Goal: Task Accomplishment & Management: Use online tool/utility

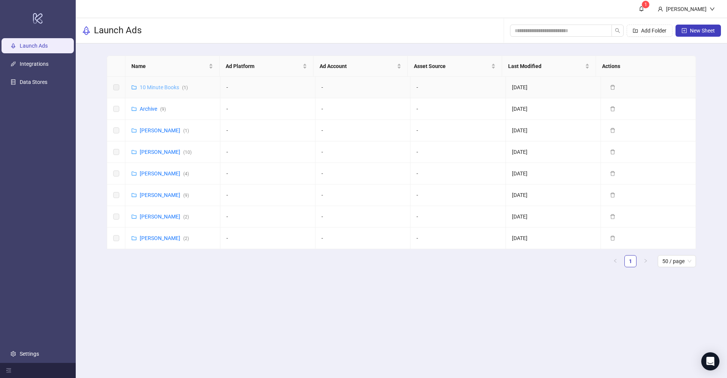
click at [161, 88] on link "10 Minute Books ( 1 )" at bounding box center [164, 87] width 48 height 6
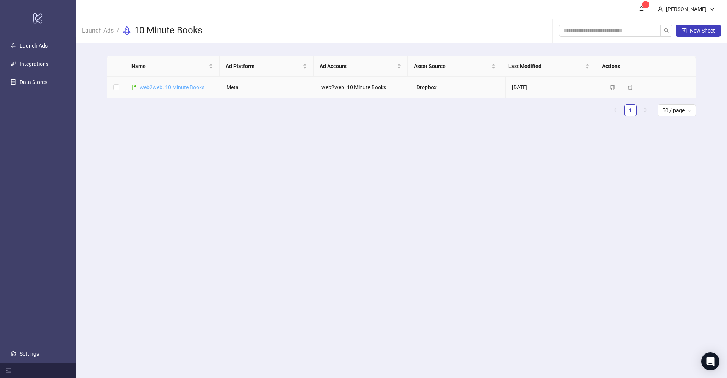
click at [183, 88] on link "web2web. 10 Minute Books" at bounding box center [172, 87] width 65 height 6
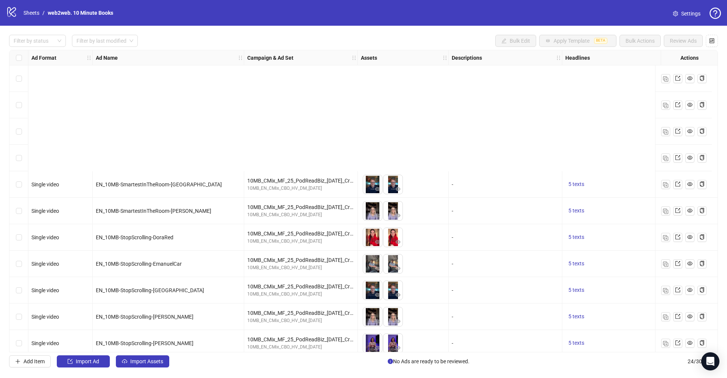
scroll to position [352, 0]
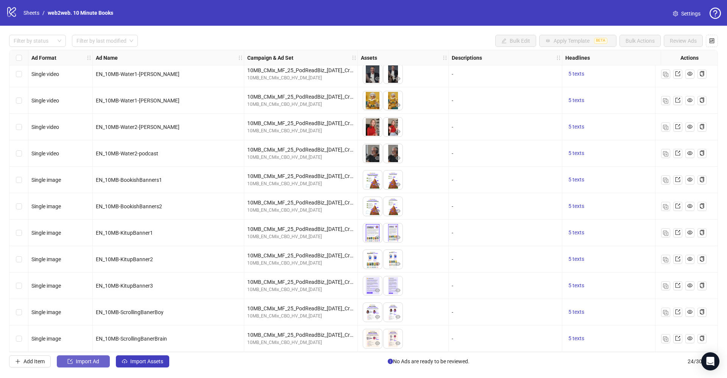
click at [92, 367] on button "Import Ad" at bounding box center [83, 362] width 53 height 12
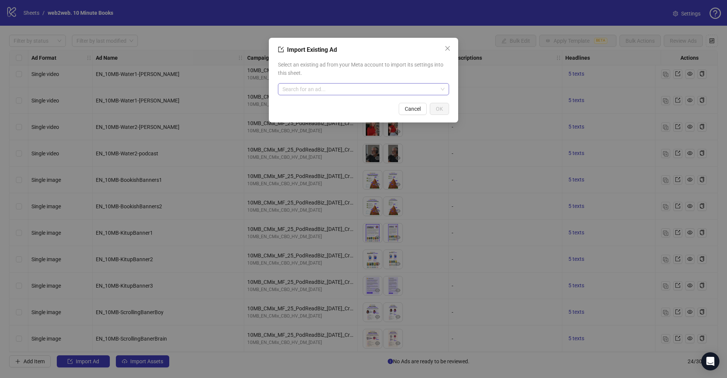
click at [323, 88] on input "search" at bounding box center [359, 89] width 155 height 11
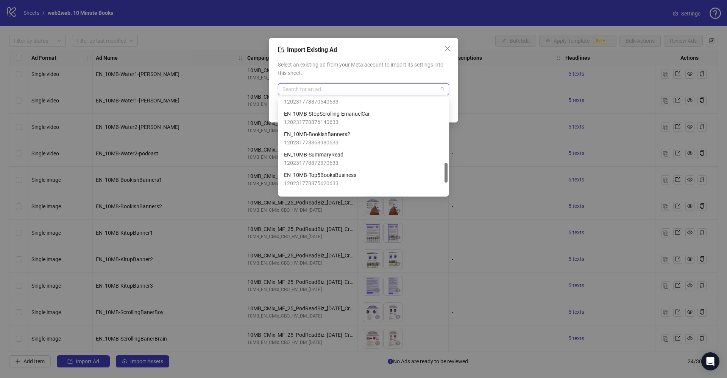
scroll to position [364, 0]
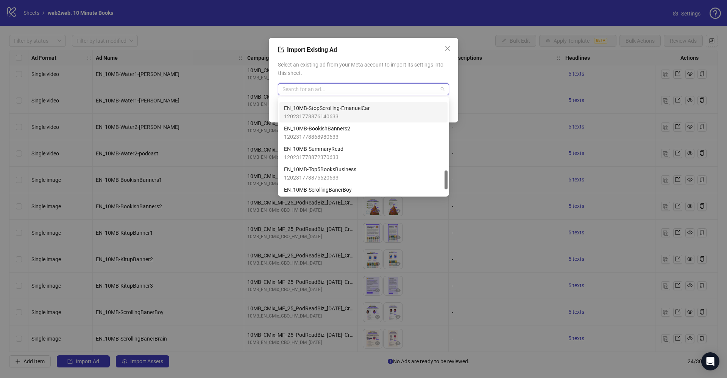
click at [354, 67] on span "Select an existing ad from your Meta account to import its settings into this s…" at bounding box center [363, 69] width 171 height 17
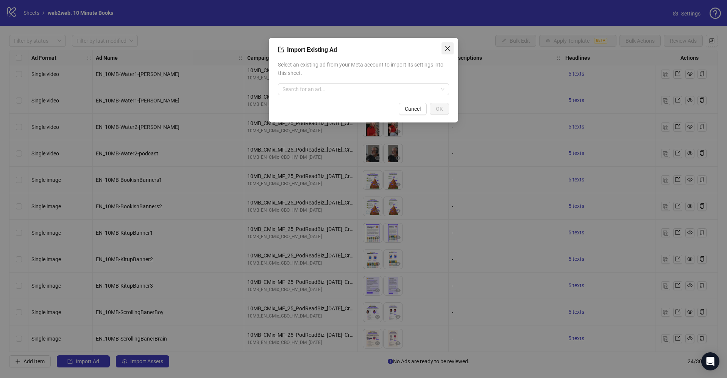
click at [448, 46] on icon "close" at bounding box center [447, 48] width 6 height 6
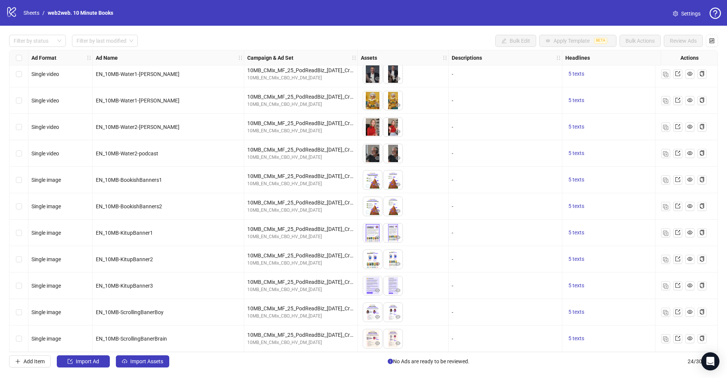
click at [39, 353] on div "Filter by status Filter by last modified Bulk Edit Apply Template BETA Bulk Act…" at bounding box center [363, 201] width 727 height 351
click at [37, 362] on span "Add Item" at bounding box center [33, 362] width 21 height 6
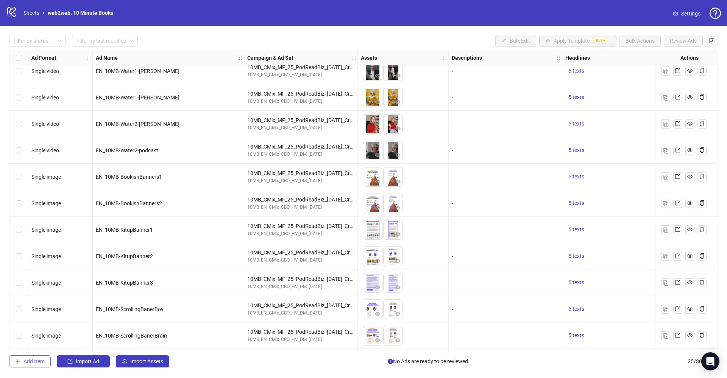
click at [39, 360] on span "Add Item" at bounding box center [33, 362] width 21 height 6
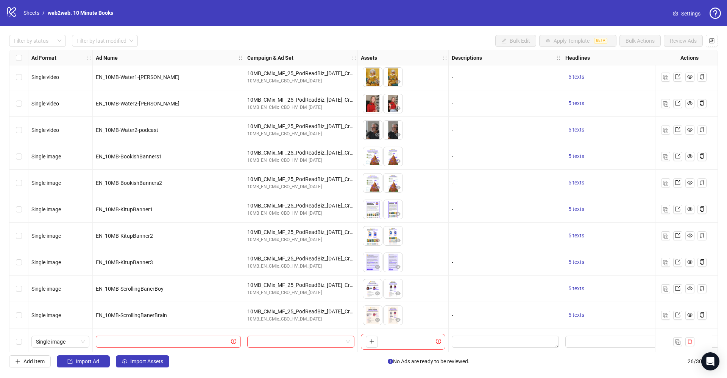
scroll to position [405, 0]
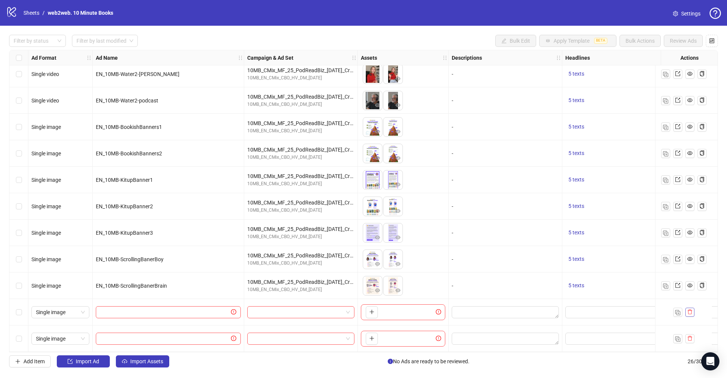
click at [689, 310] on icon "delete" at bounding box center [689, 312] width 5 height 5
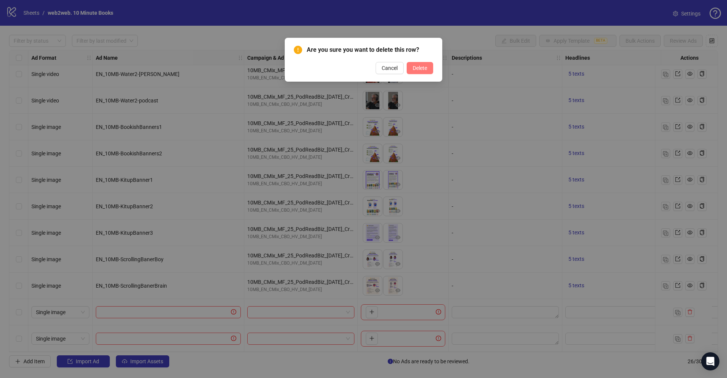
click at [425, 65] on span "Delete" at bounding box center [419, 68] width 14 height 6
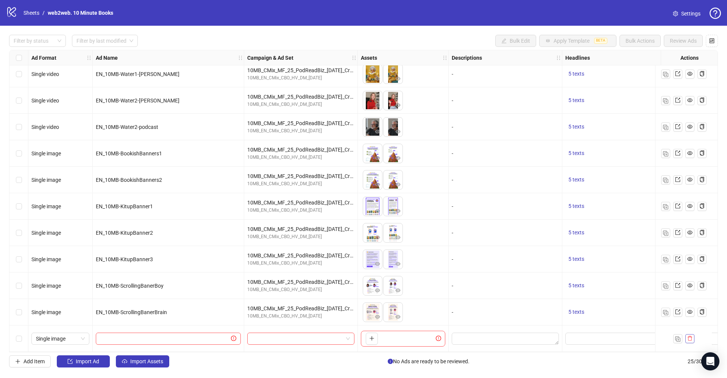
click at [688, 336] on icon "delete" at bounding box center [689, 338] width 5 height 5
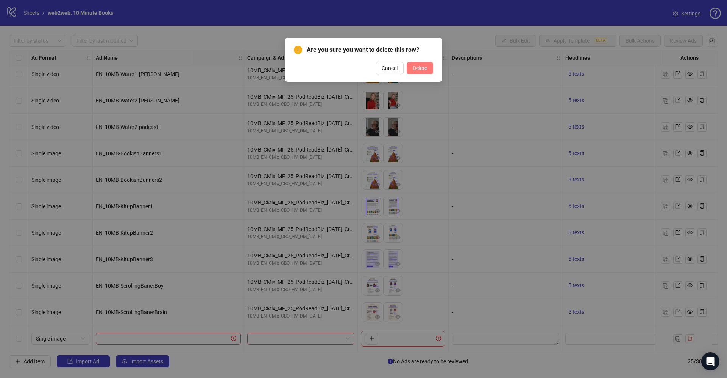
click at [426, 67] on span "Delete" at bounding box center [419, 68] width 14 height 6
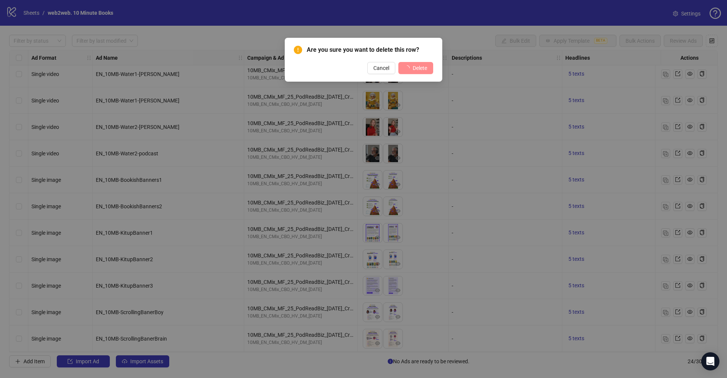
scroll to position [352, 0]
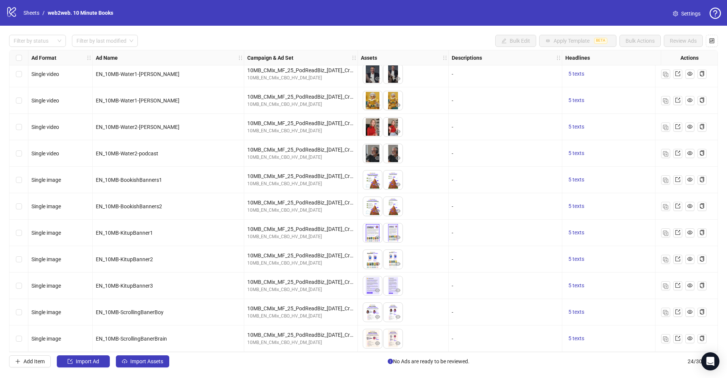
click at [453, 40] on div "Filter by status Filter by last modified Bulk Edit Apply Template BETA Bulk Act…" at bounding box center [363, 41] width 708 height 12
click at [84, 363] on span "Import Ad" at bounding box center [87, 362] width 23 height 6
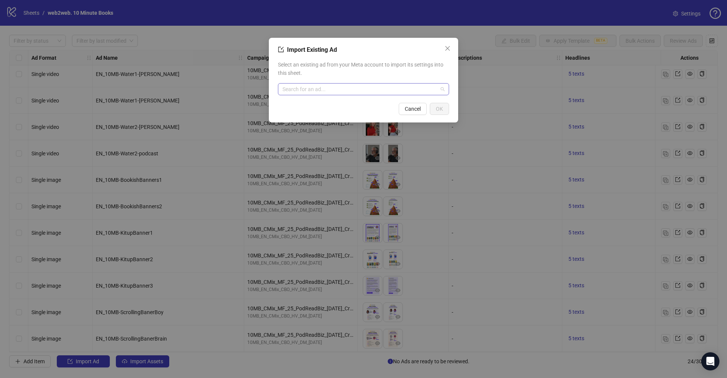
click at [335, 92] on input "search" at bounding box center [359, 89] width 155 height 11
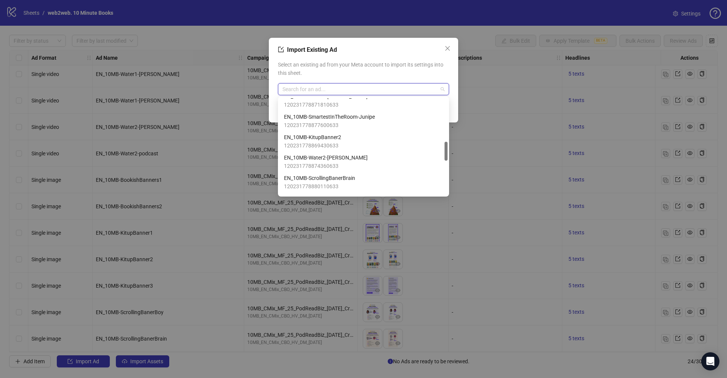
scroll to position [196, 0]
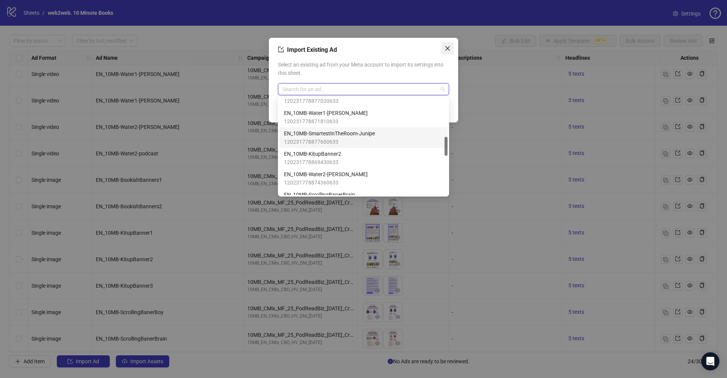
click at [449, 45] on icon "close" at bounding box center [447, 48] width 6 height 6
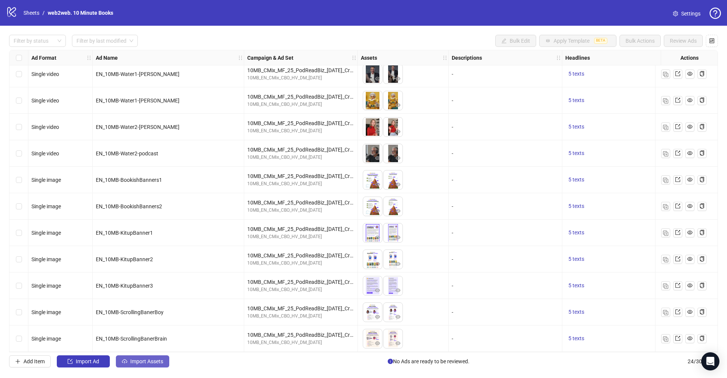
click at [148, 364] on span "Import Assets" at bounding box center [146, 362] width 33 height 6
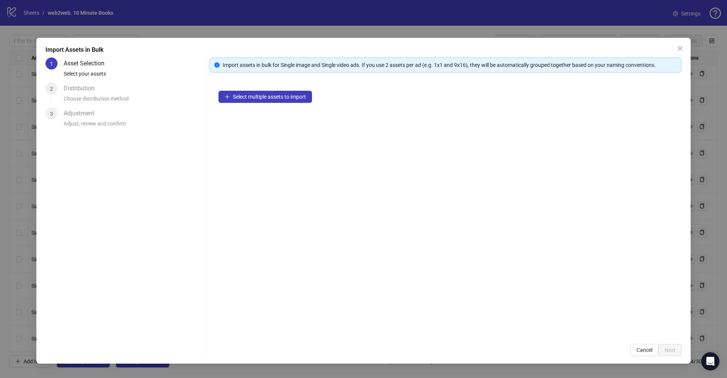
click at [280, 106] on div "Select multiple assets to import" at bounding box center [445, 209] width 472 height 254
click at [285, 99] on span "Select multiple assets to import" at bounding box center [269, 97] width 73 height 6
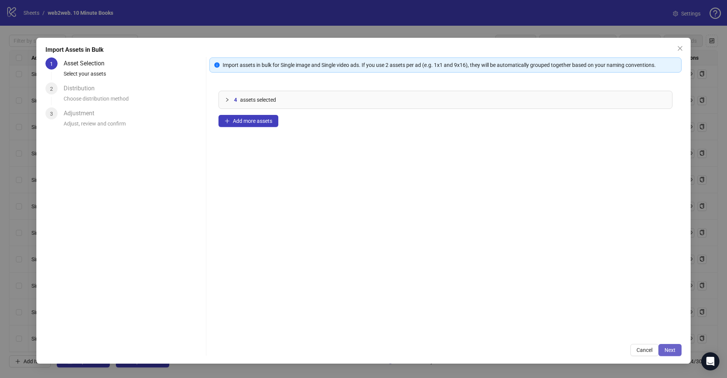
click at [666, 352] on span "Next" at bounding box center [669, 350] width 11 height 6
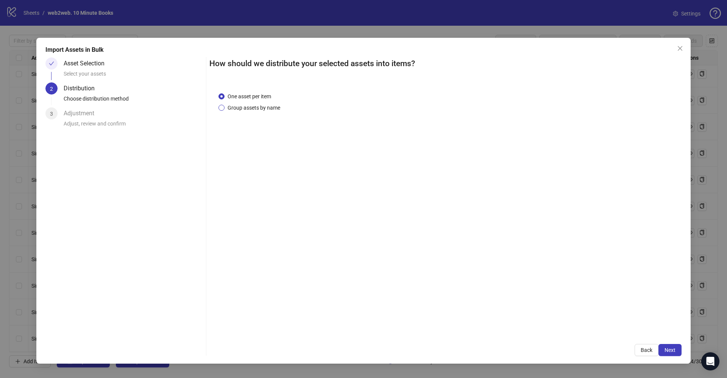
click at [261, 111] on span "Group assets by name" at bounding box center [253, 108] width 59 height 8
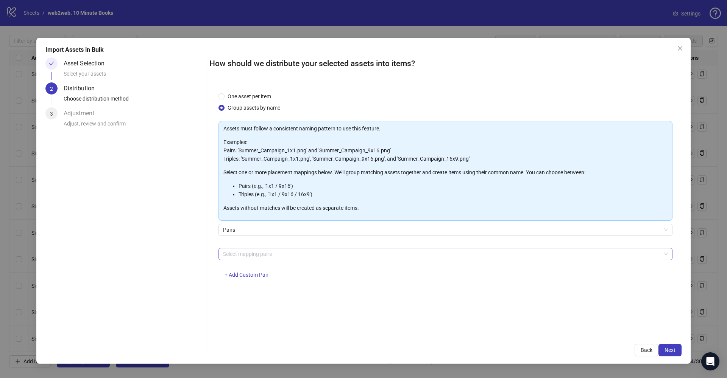
click at [272, 258] on div at bounding box center [441, 254] width 443 height 11
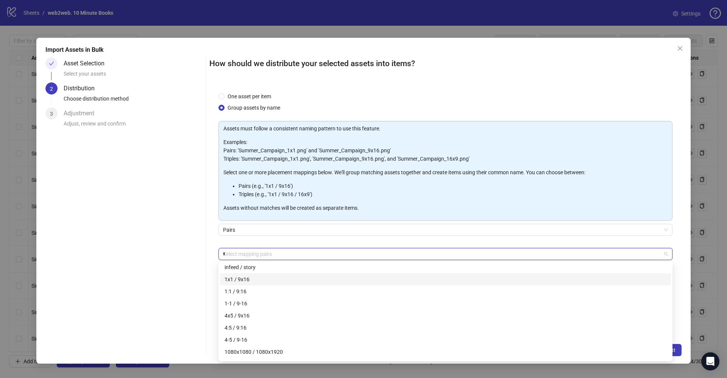
scroll to position [0, 0]
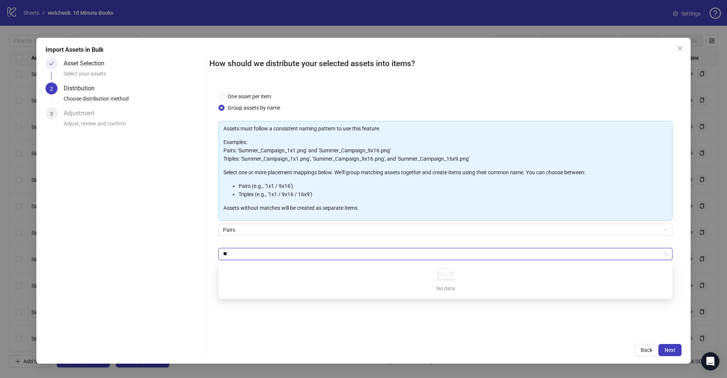
type input "*"
type input "******"
click at [436, 311] on div "One asset per item Group assets by name Assets must follow a consistent naming …" at bounding box center [445, 209] width 472 height 252
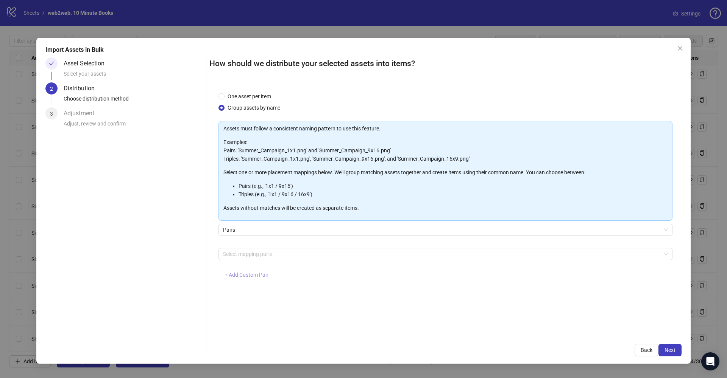
click at [257, 275] on span "+ Add Custom Pair" at bounding box center [246, 275] width 44 height 6
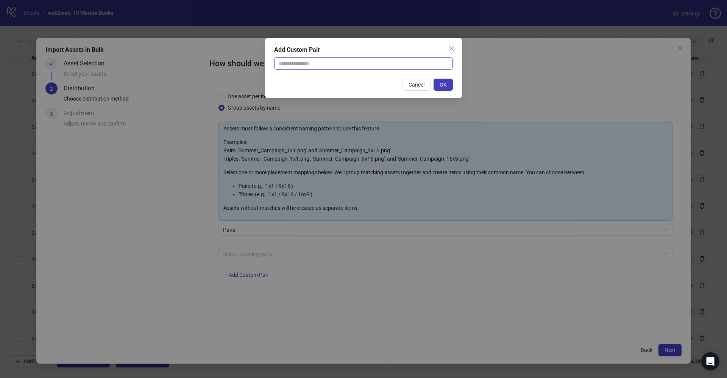
click at [302, 62] on input "text" at bounding box center [363, 64] width 179 height 12
type input "******"
click at [443, 84] on span "OK" at bounding box center [442, 85] width 7 height 6
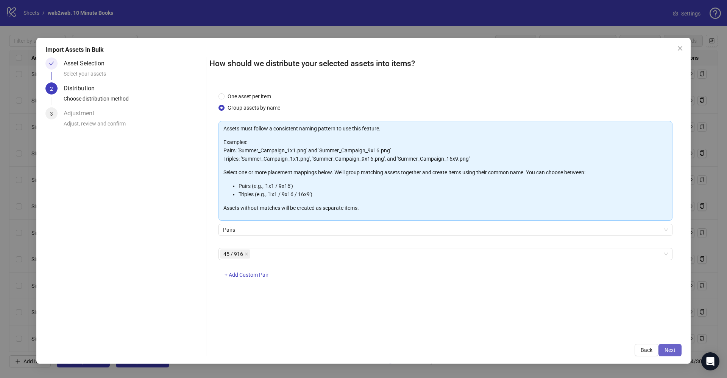
click at [674, 349] on span "Next" at bounding box center [669, 350] width 11 height 6
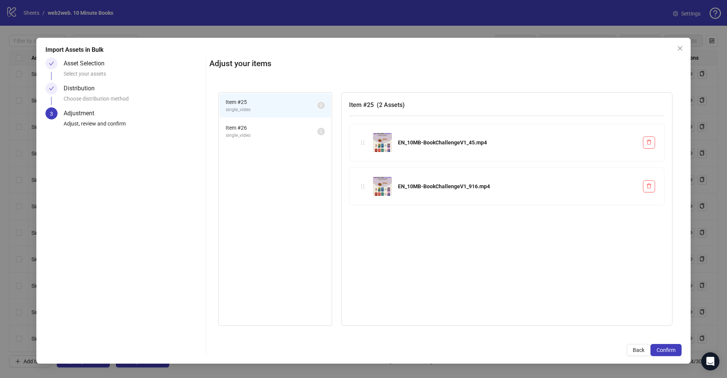
click at [260, 128] on span "Item # 26" at bounding box center [272, 128] width 92 height 8
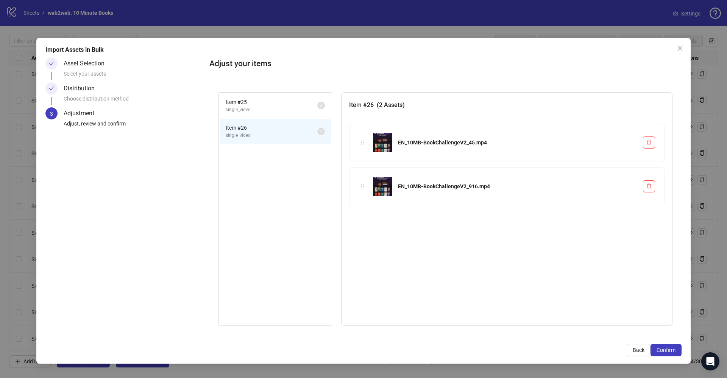
click at [263, 106] on span "single_video" at bounding box center [272, 109] width 92 height 7
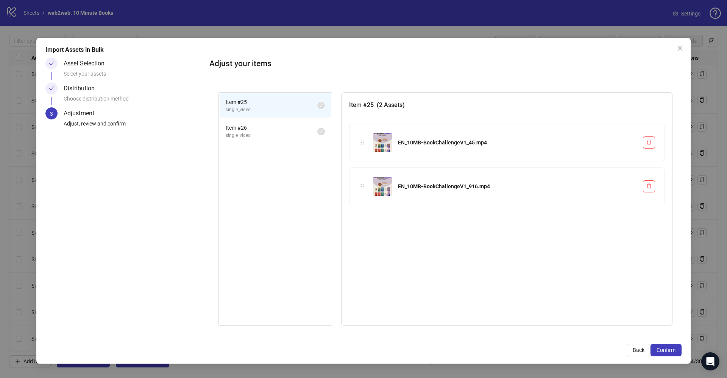
click at [265, 124] on span "Item # 26" at bounding box center [272, 128] width 92 height 8
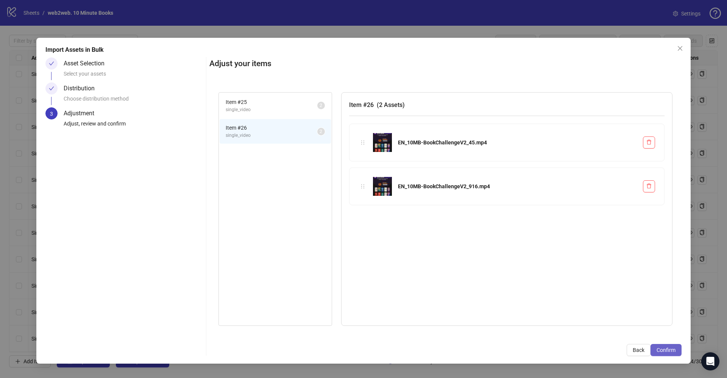
click at [671, 347] on button "Confirm" at bounding box center [665, 350] width 31 height 12
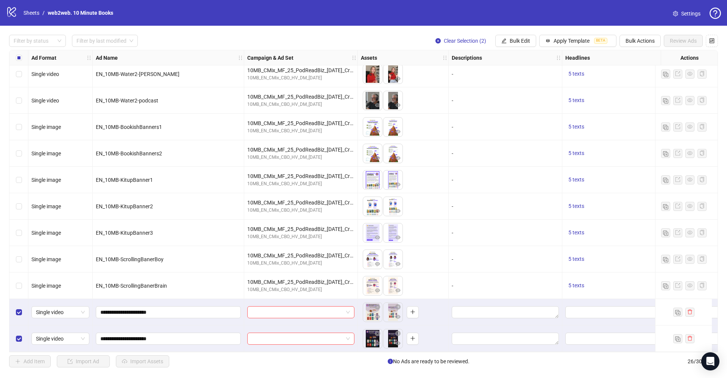
scroll to position [405, 0]
click at [517, 42] on span "Bulk Edit" at bounding box center [519, 41] width 20 height 6
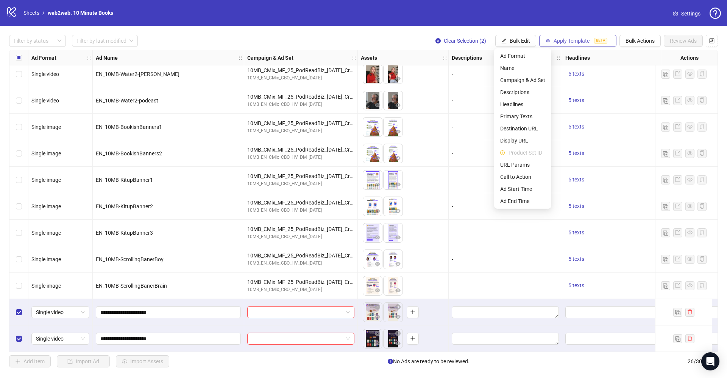
click at [572, 44] on span "Apply Template" at bounding box center [571, 41] width 36 height 6
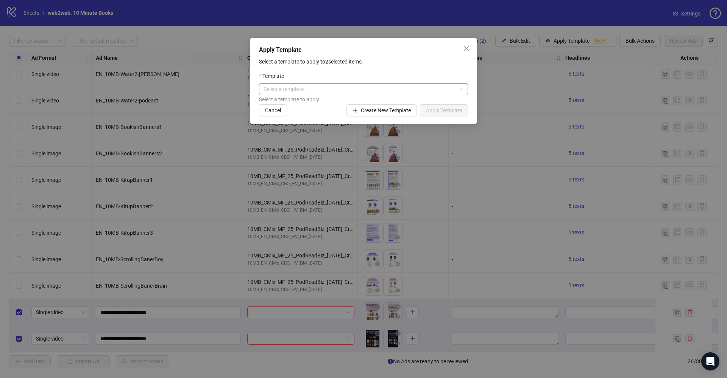
click at [356, 91] on input "search" at bounding box center [359, 89] width 193 height 11
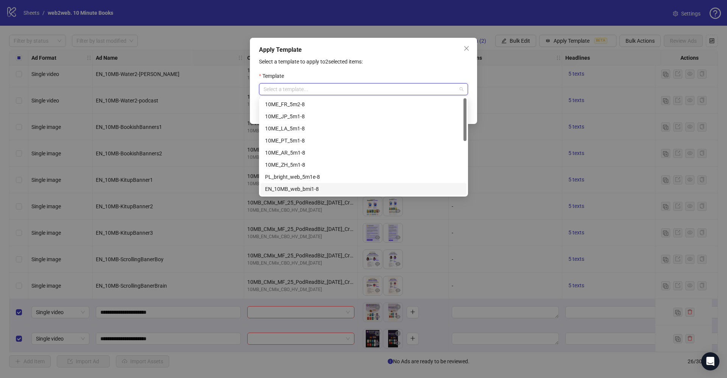
click at [289, 190] on div "EN_10MB_web_bmi1-8" at bounding box center [363, 189] width 197 height 8
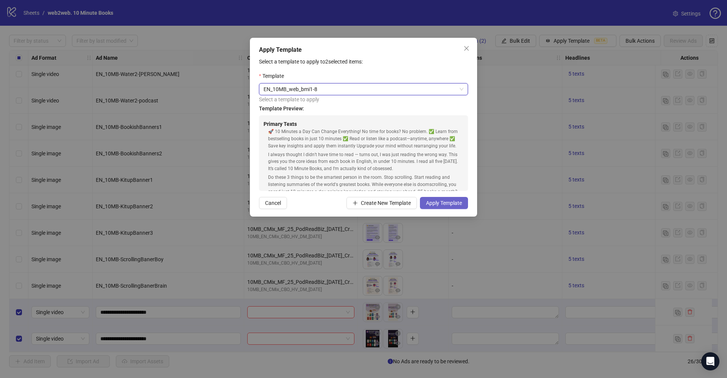
click at [461, 204] on span "Apply Template" at bounding box center [444, 203] width 36 height 6
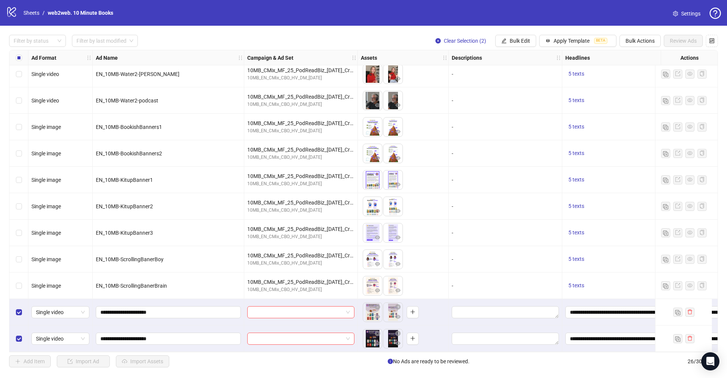
drag, startPoint x: 271, startPoint y: 352, endPoint x: 419, endPoint y: 348, distance: 148.8
click at [557, 350] on div "Ad Format Ad Name Campaign & Ad Set Assets Descriptions Headlines Primary Texts…" at bounding box center [363, 201] width 708 height 303
click at [347, 309] on span at bounding box center [301, 312] width 98 height 11
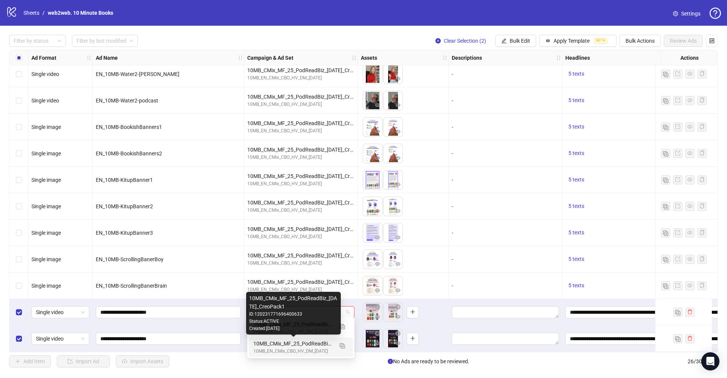
click at [313, 343] on div "10MB_CMix_MF_25_PodReadBiz_[DATE]_CreoPack1" at bounding box center [293, 344] width 80 height 8
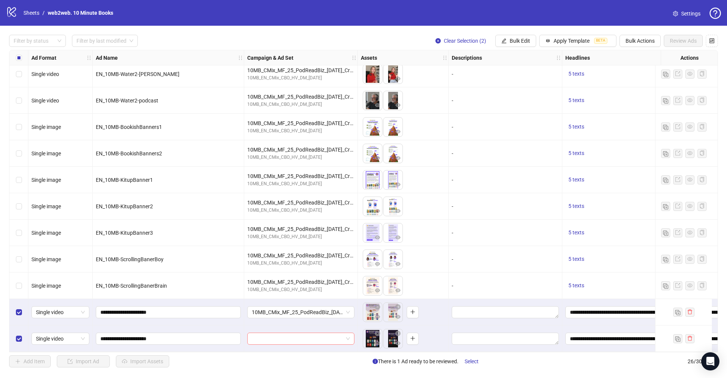
click at [347, 336] on span at bounding box center [301, 338] width 98 height 11
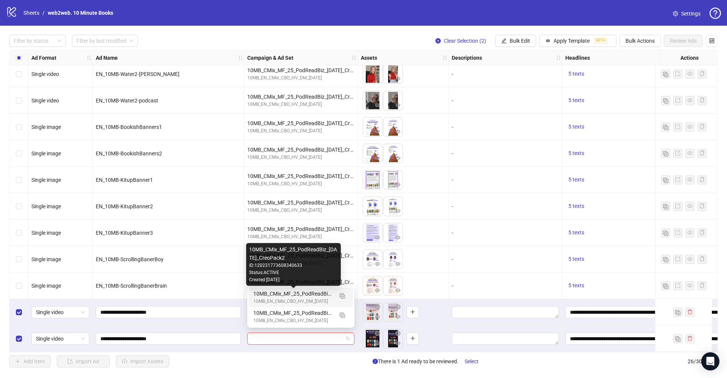
click at [320, 296] on div "10MB_CMix_MF_25_PodReadBiz_[DATE]_CreoPack2" at bounding box center [293, 294] width 80 height 8
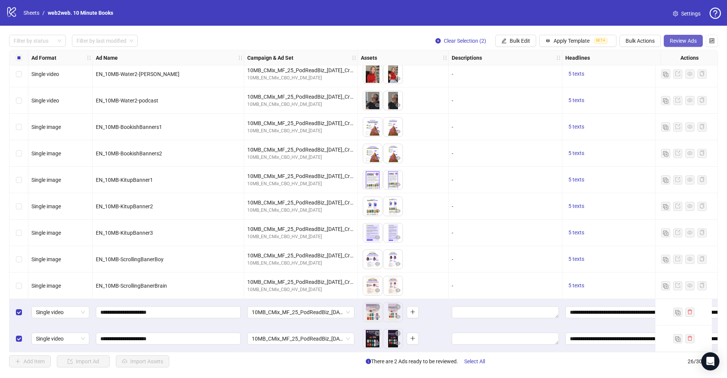
click at [689, 37] on button "Review Ads" at bounding box center [682, 41] width 39 height 12
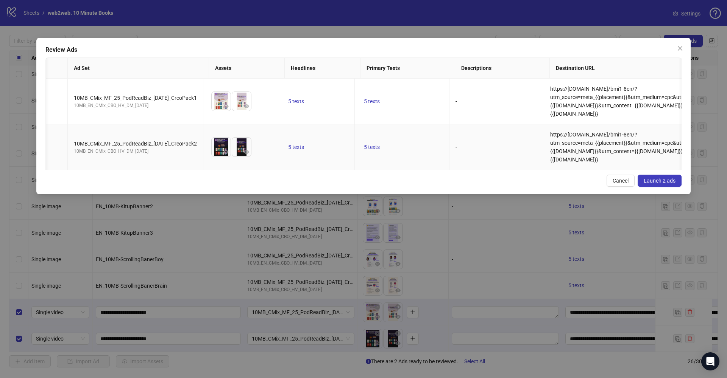
scroll to position [0, 115]
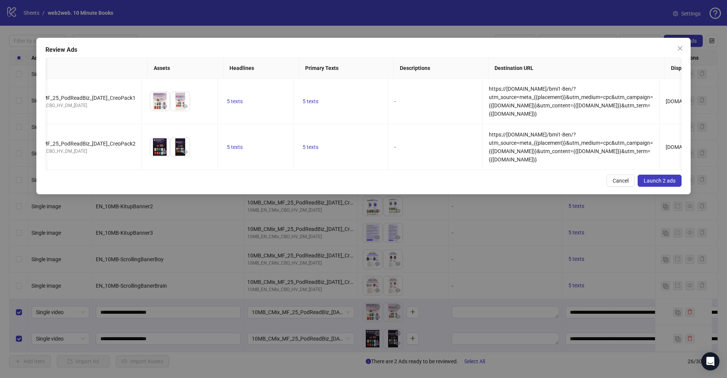
click at [661, 183] on button "Launch 2 ads" at bounding box center [659, 181] width 44 height 12
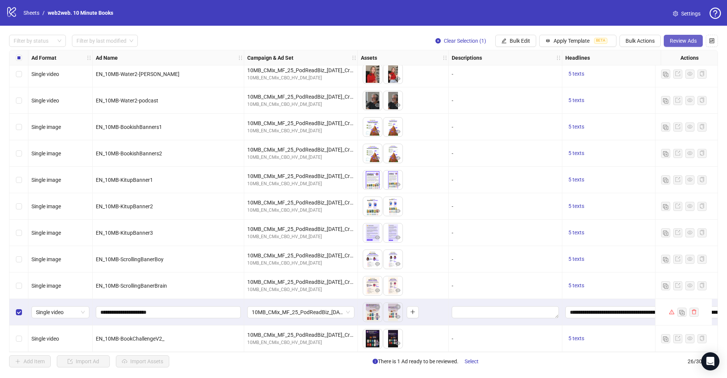
click at [681, 46] on button "Review Ads" at bounding box center [682, 41] width 39 height 12
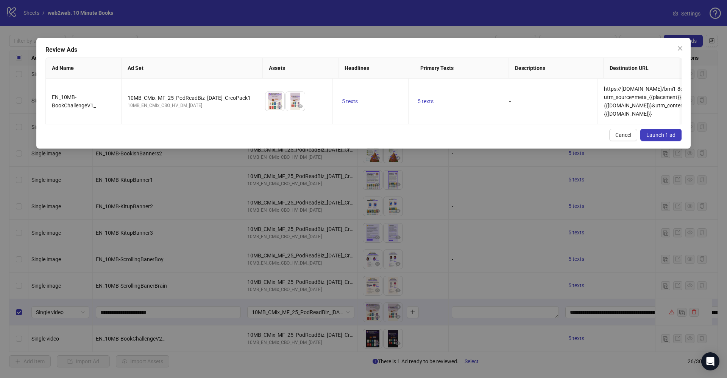
click at [668, 138] on span "Launch 1 ad" at bounding box center [660, 135] width 29 height 6
